Goal: Information Seeking & Learning: Learn about a topic

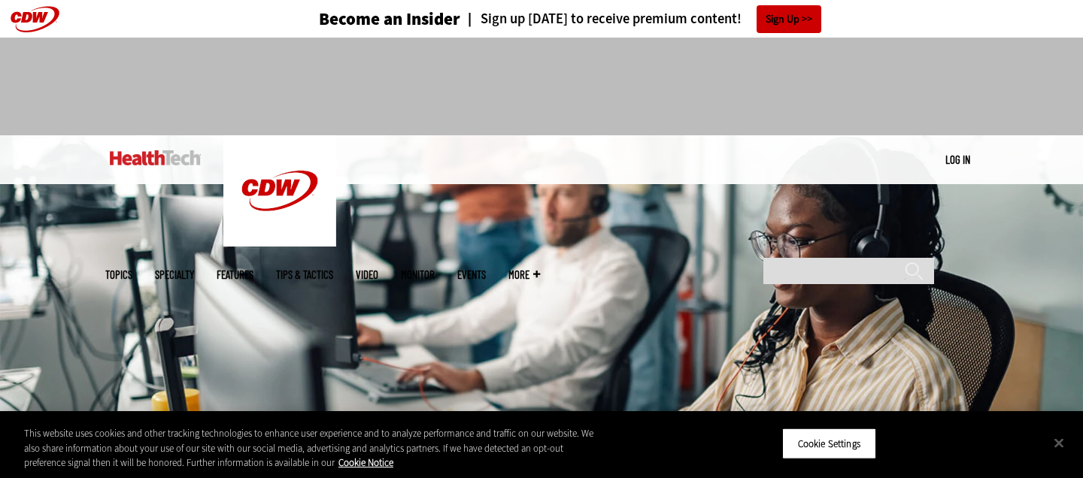
click at [132, 269] on span "Topics" at bounding box center [118, 274] width 27 height 11
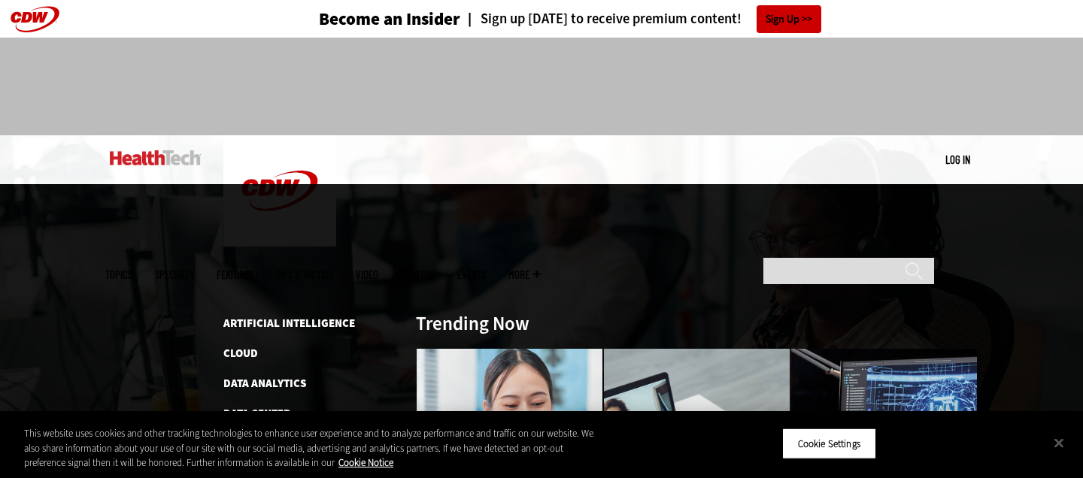
click at [154, 160] on img at bounding box center [155, 157] width 91 height 15
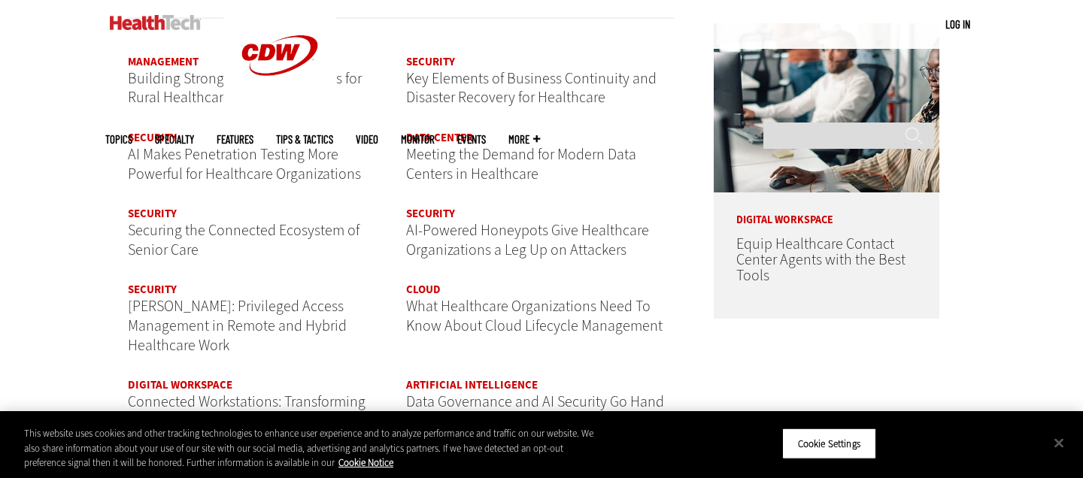
scroll to position [1804, 0]
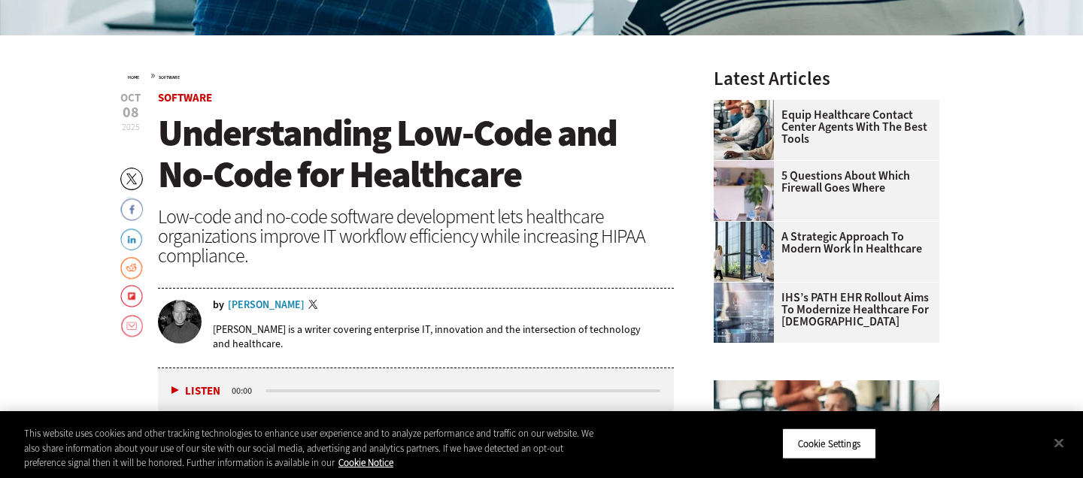
scroll to position [480, 0]
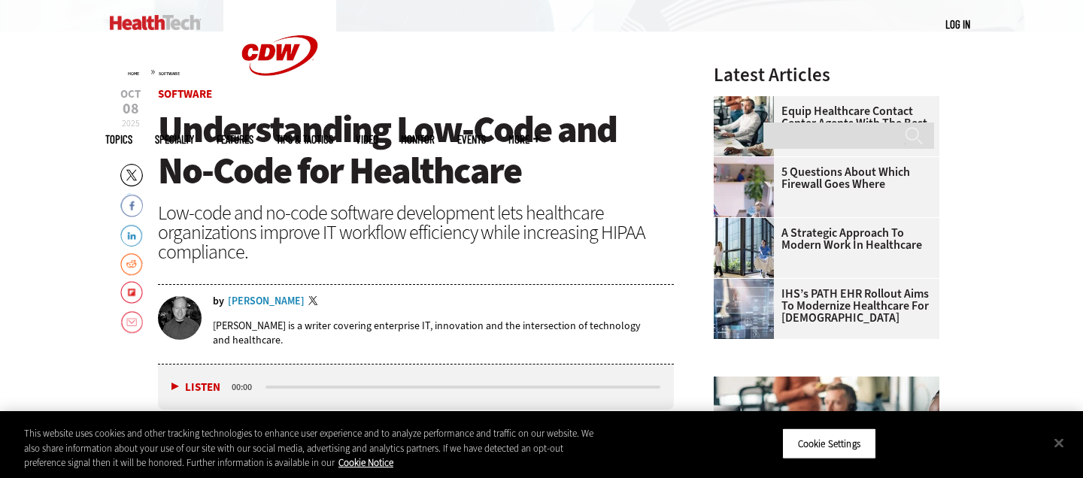
click at [259, 301] on div "Brian T. Horowitz" at bounding box center [266, 301] width 77 height 11
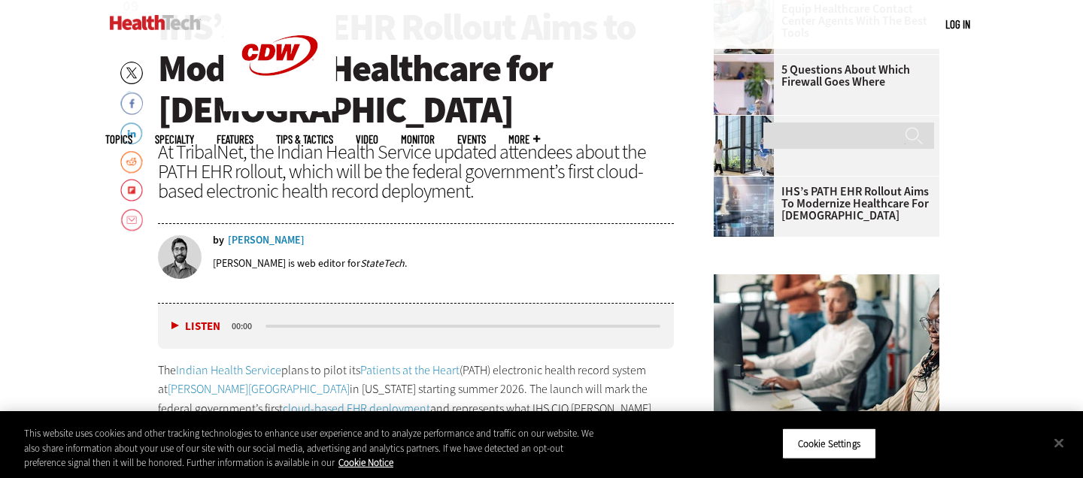
scroll to position [588, 0]
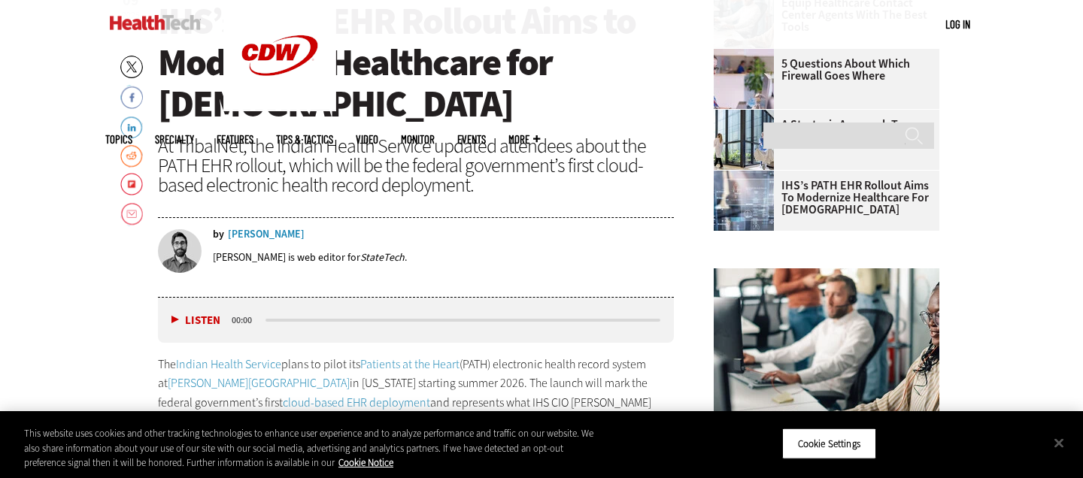
click at [269, 228] on div "by Dominick Sorrentino Dominick Sorrentino is web editor for StateTech ." at bounding box center [416, 258] width 516 height 77
click at [268, 235] on div "Dominick Sorrentino" at bounding box center [266, 234] width 77 height 11
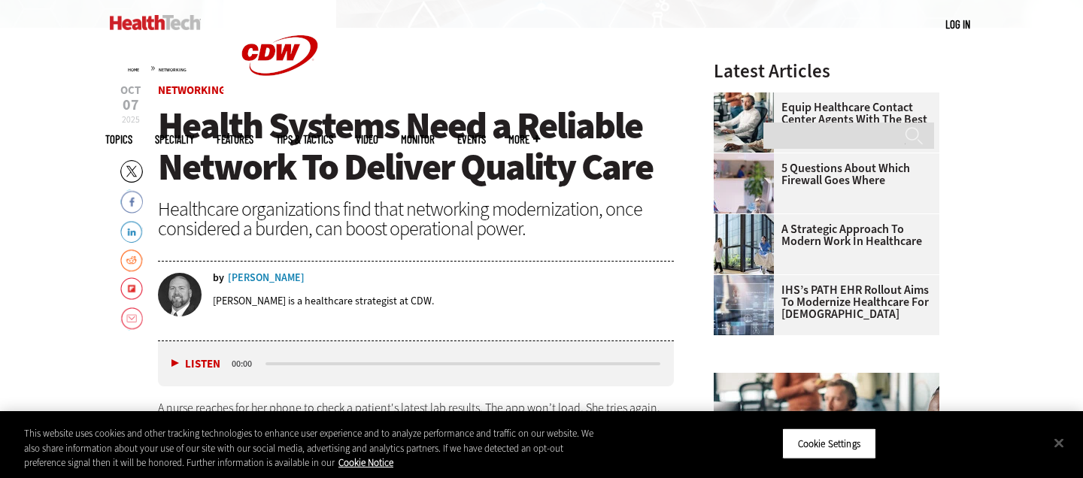
scroll to position [495, 0]
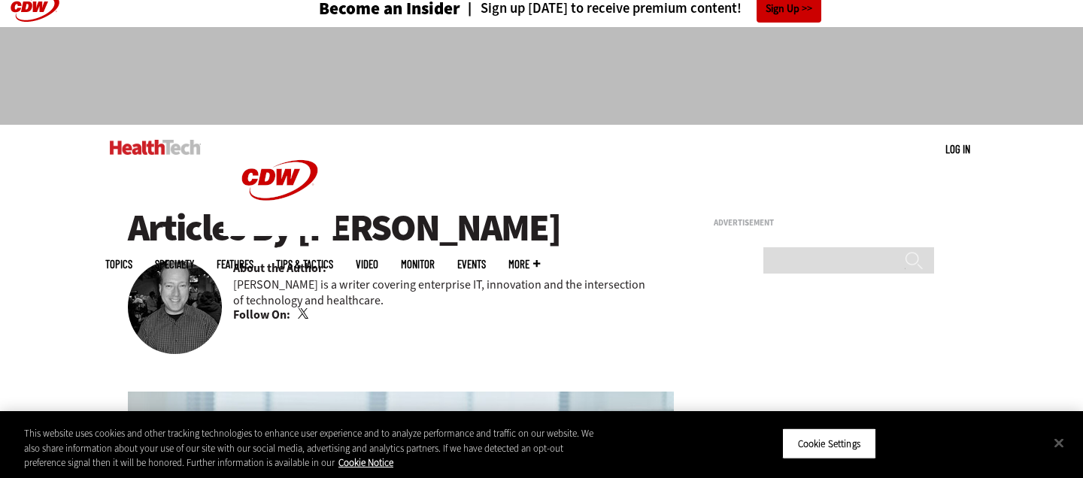
scroll to position [12, 0]
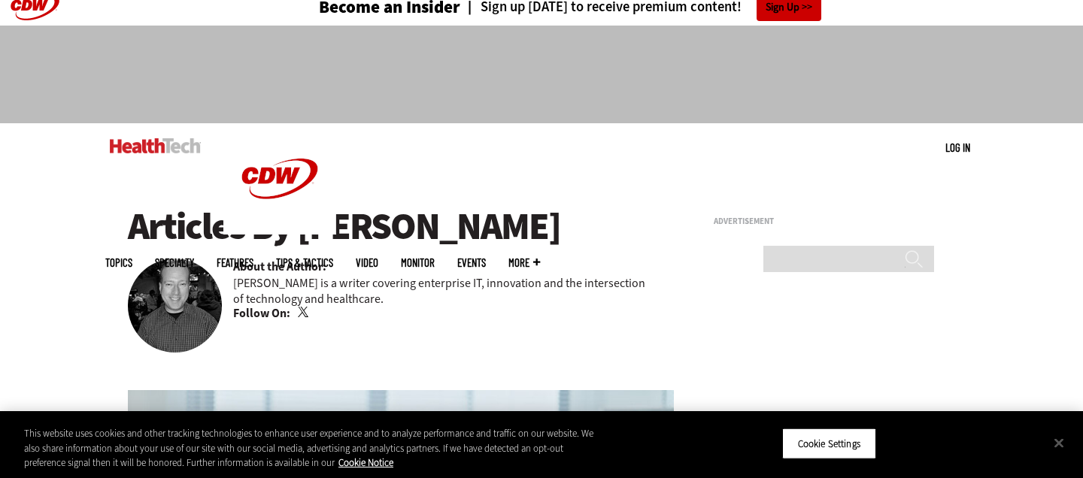
click at [314, 238] on h1 "Articles By Brian T. Horowitz" at bounding box center [401, 226] width 546 height 41
click at [329, 233] on h1 "Articles By Brian T. Horowitz" at bounding box center [401, 226] width 546 height 41
drag, startPoint x: 329, startPoint y: 233, endPoint x: 520, endPoint y: 233, distance: 190.2
click at [521, 233] on h1 "Articles By Brian T. Horowitz" at bounding box center [401, 226] width 546 height 41
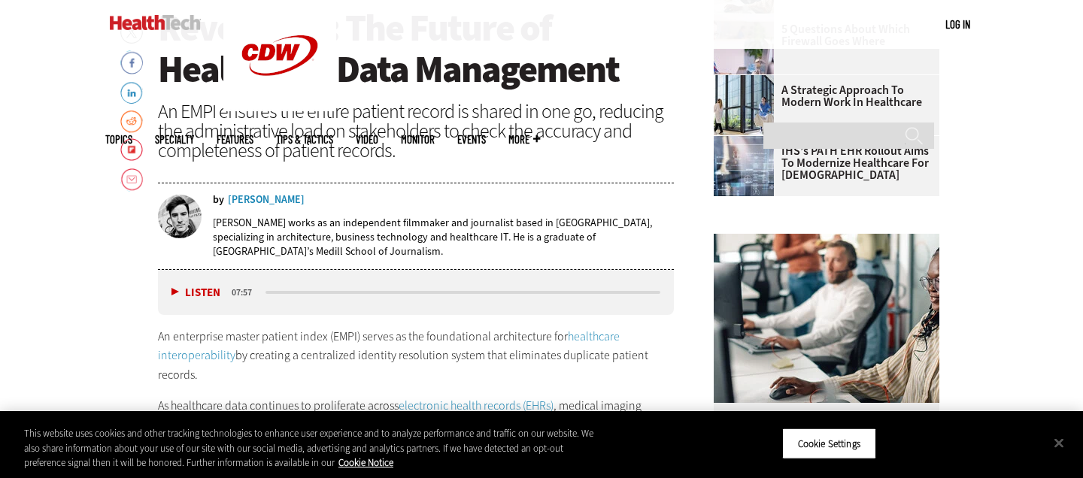
scroll to position [622, 0]
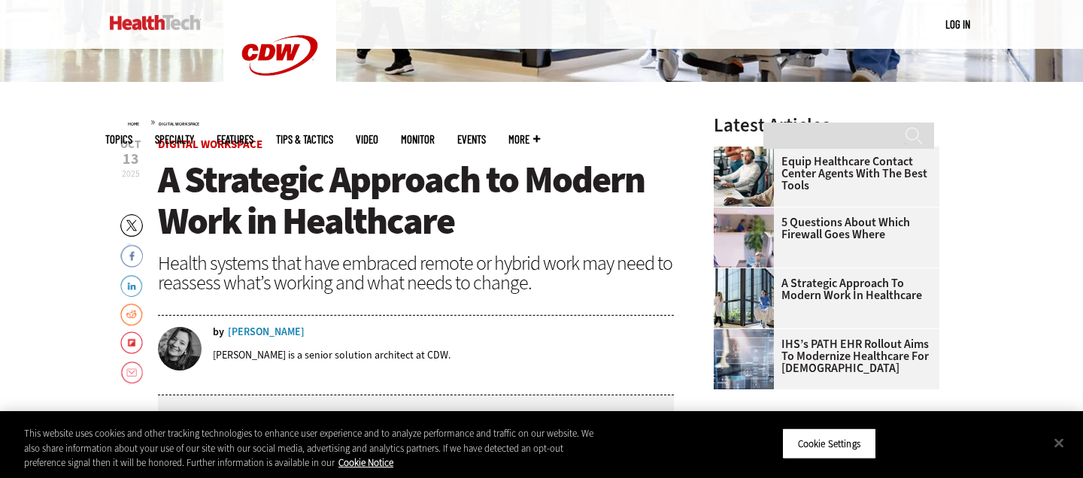
scroll to position [433, 0]
